Goal: Check status: Check status

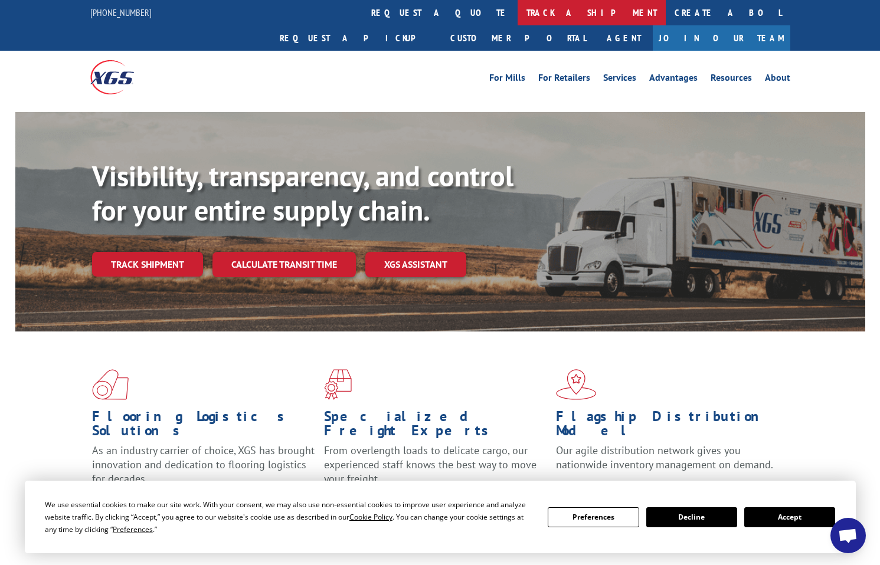
click at [518, 15] on link "track a shipment" at bounding box center [592, 12] width 148 height 25
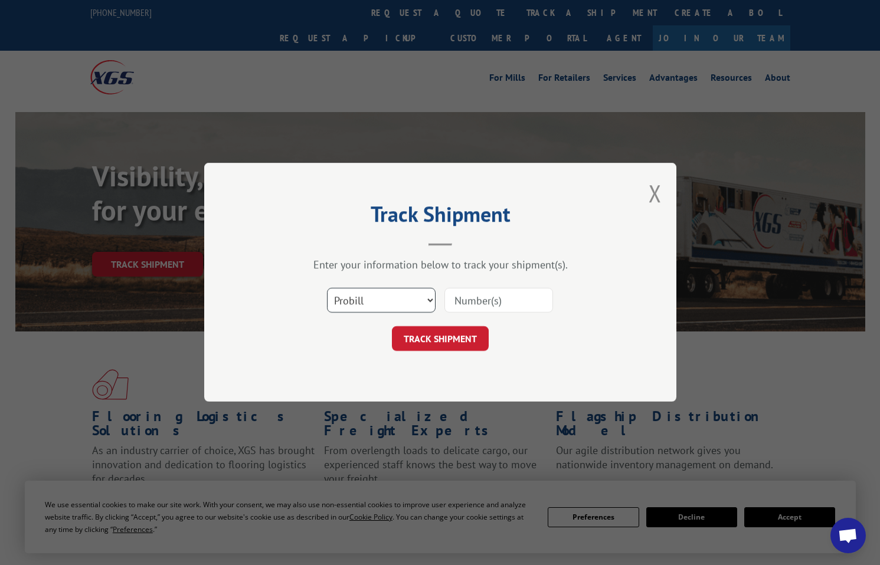
click at [433, 303] on select "Select category... Probill BOL PO" at bounding box center [381, 301] width 109 height 25
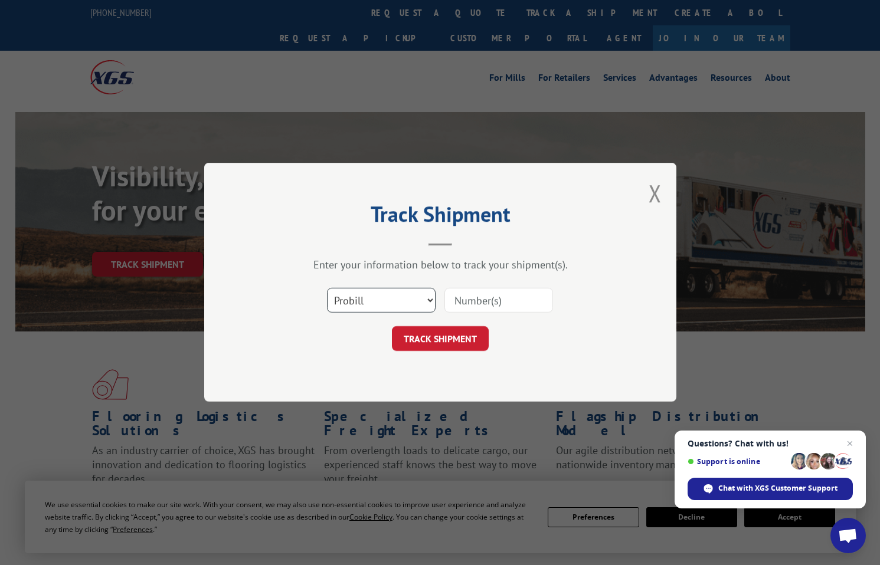
select select "bol"
click at [327, 289] on select "Select category... Probill BOL PO" at bounding box center [381, 301] width 109 height 25
click at [457, 306] on input at bounding box center [498, 301] width 109 height 25
paste input "7063552"
type input "7063552"
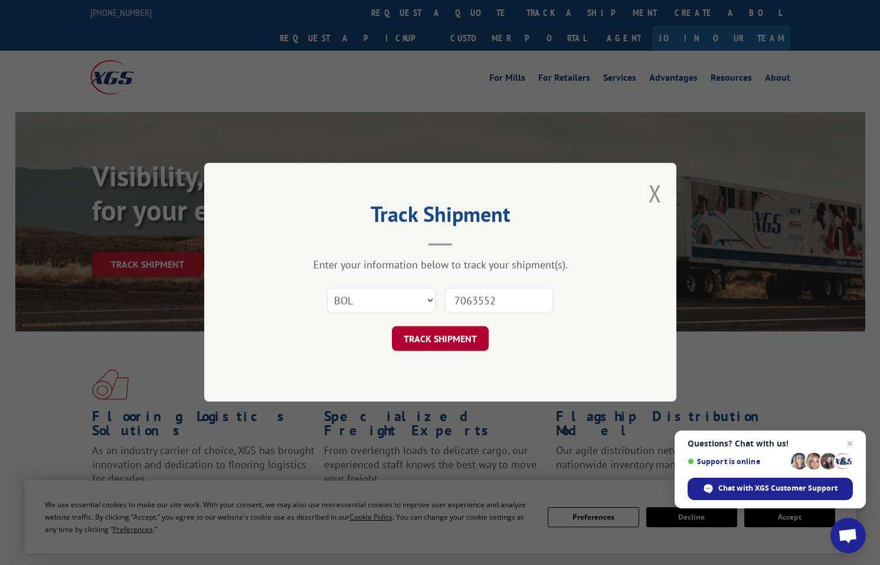
click at [421, 338] on button "TRACK SHIPMENT" at bounding box center [440, 339] width 97 height 25
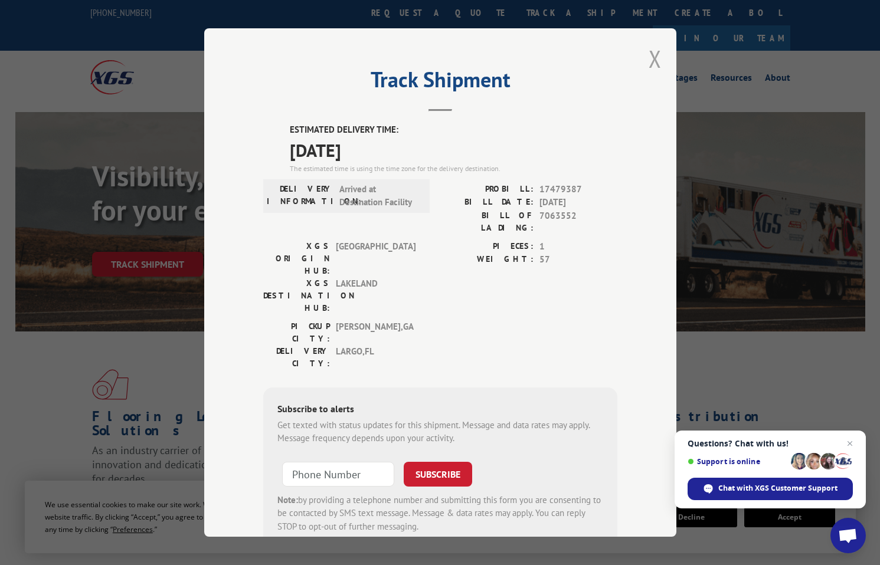
click at [649, 63] on button "Close modal" at bounding box center [655, 58] width 13 height 31
